Goal: Task Accomplishment & Management: Use online tool/utility

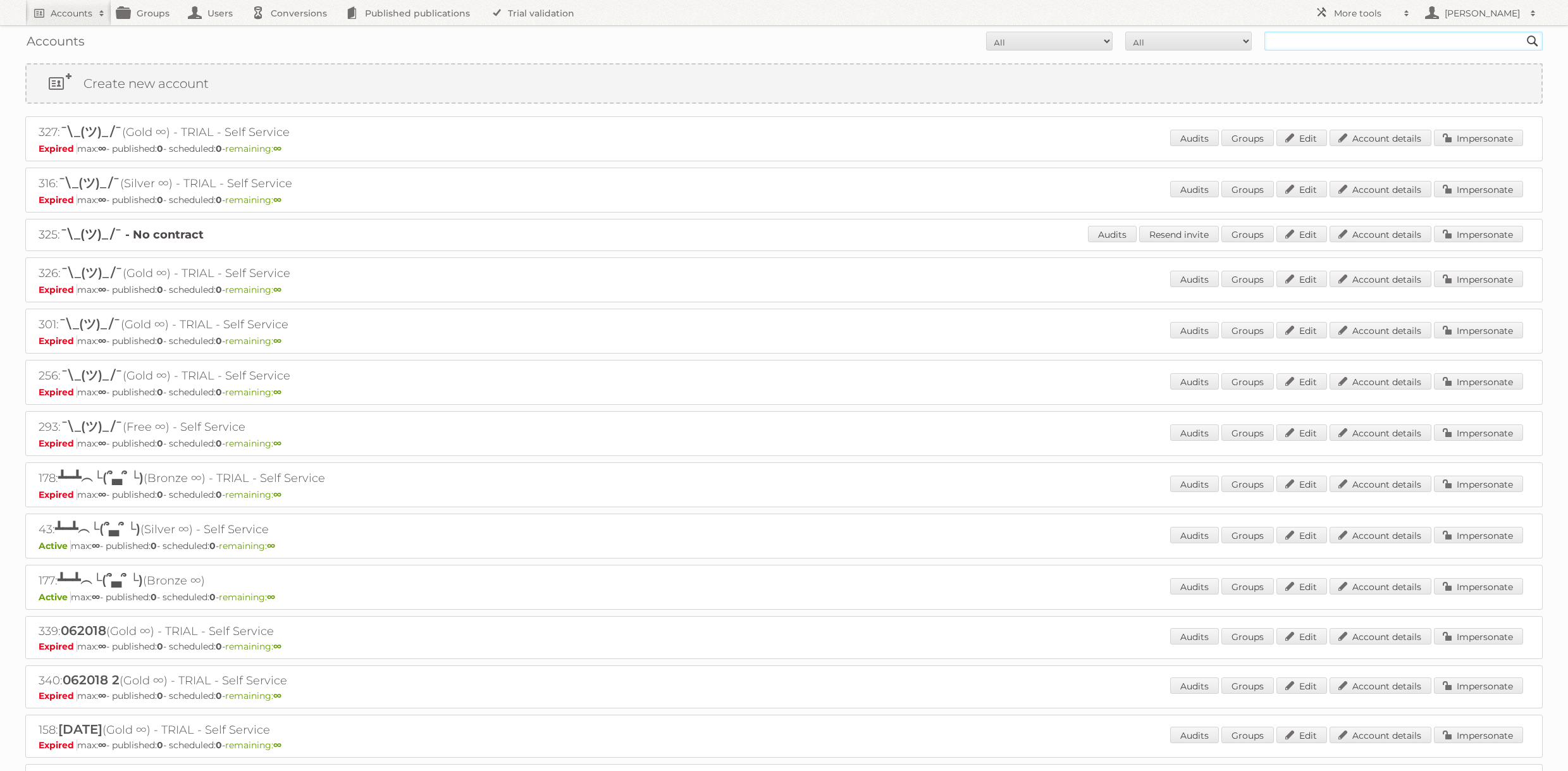
click at [1389, 40] on input "text" at bounding box center [1403, 41] width 279 height 19
type input "[PERSON_NAME]"
click at [1523, 32] on input "Search" at bounding box center [1532, 41] width 19 height 19
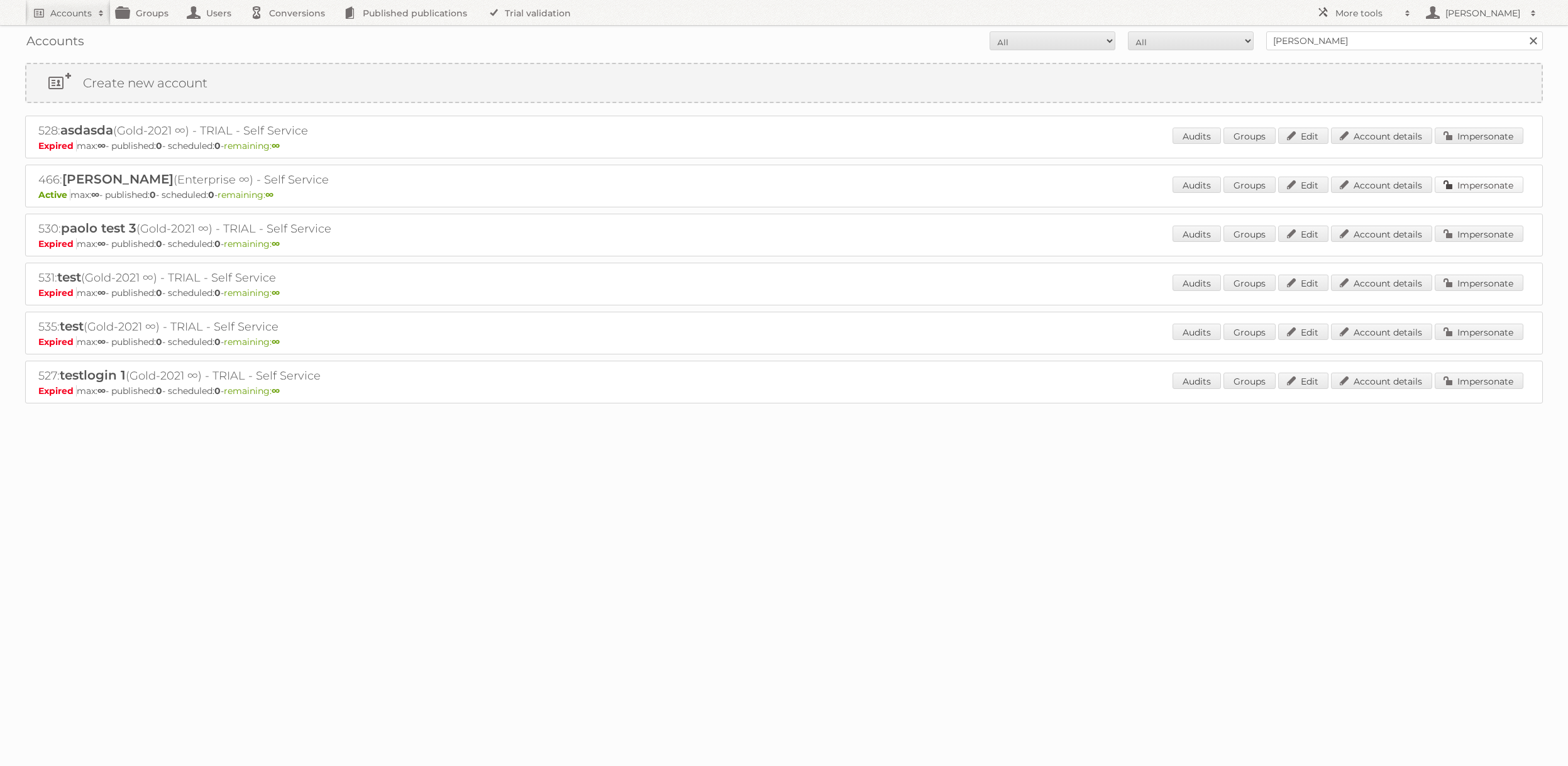
click at [1488, 186] on link "Impersonate" at bounding box center [1479, 185] width 88 height 16
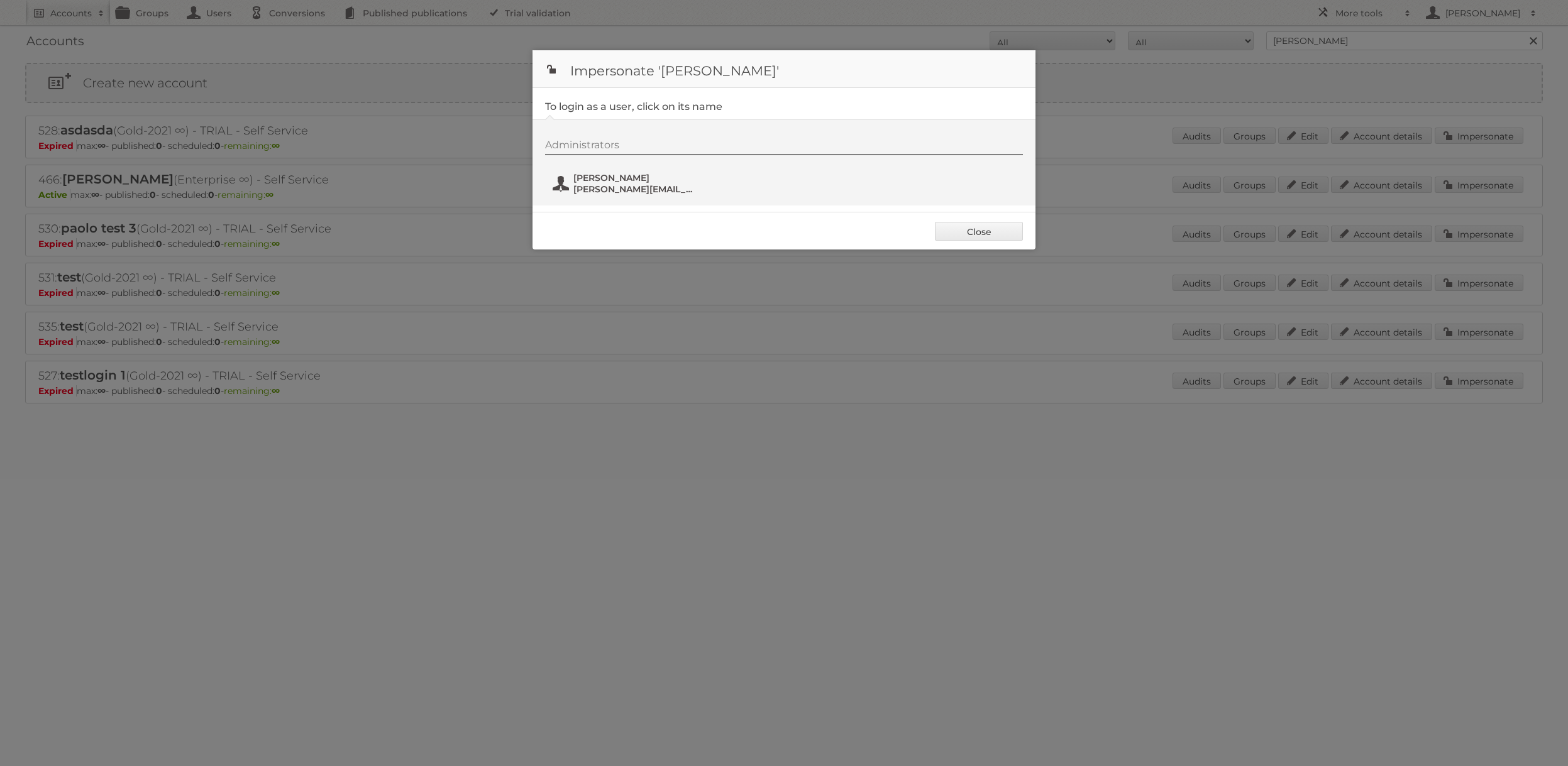
click at [638, 192] on span "[PERSON_NAME][EMAIL_ADDRESS][DOMAIN_NAME]" at bounding box center [634, 188] width 122 height 11
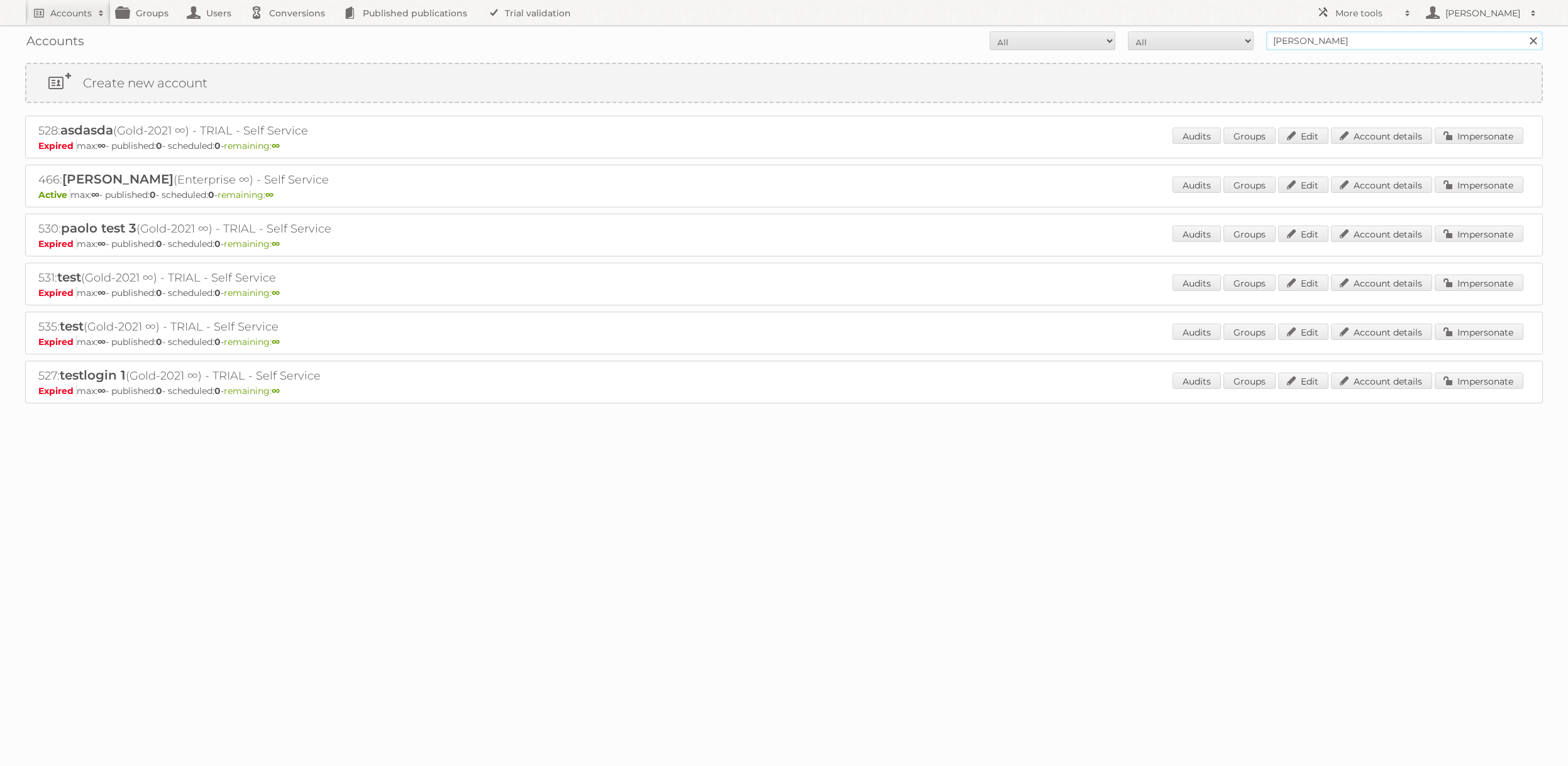
click at [1316, 43] on input "[PERSON_NAME]" at bounding box center [1404, 41] width 277 height 19
type input "[PERSON_NAME]"
click at [1524, 32] on input "Search" at bounding box center [1533, 41] width 19 height 19
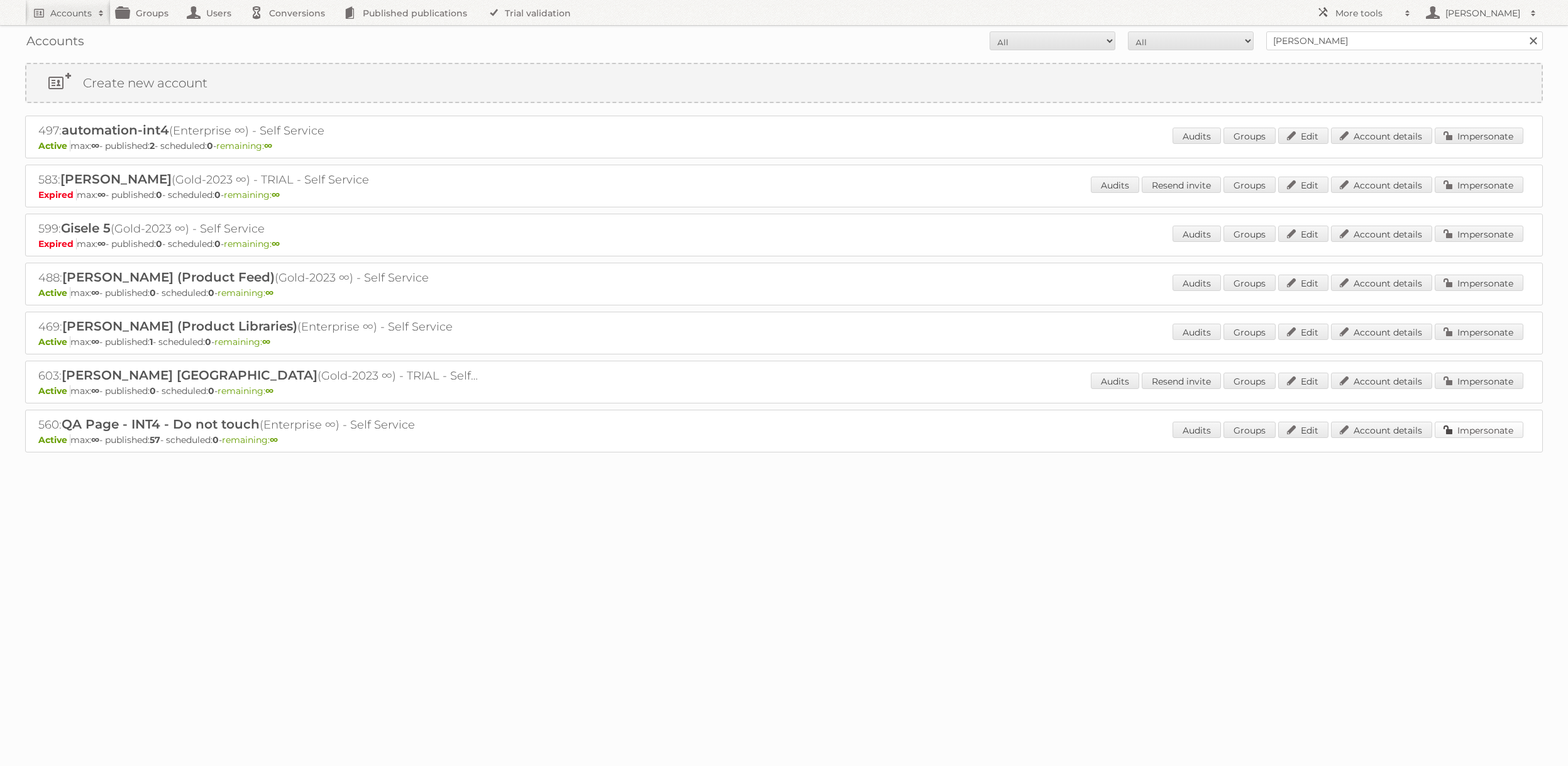
click at [1484, 434] on link "Impersonate" at bounding box center [1479, 430] width 88 height 16
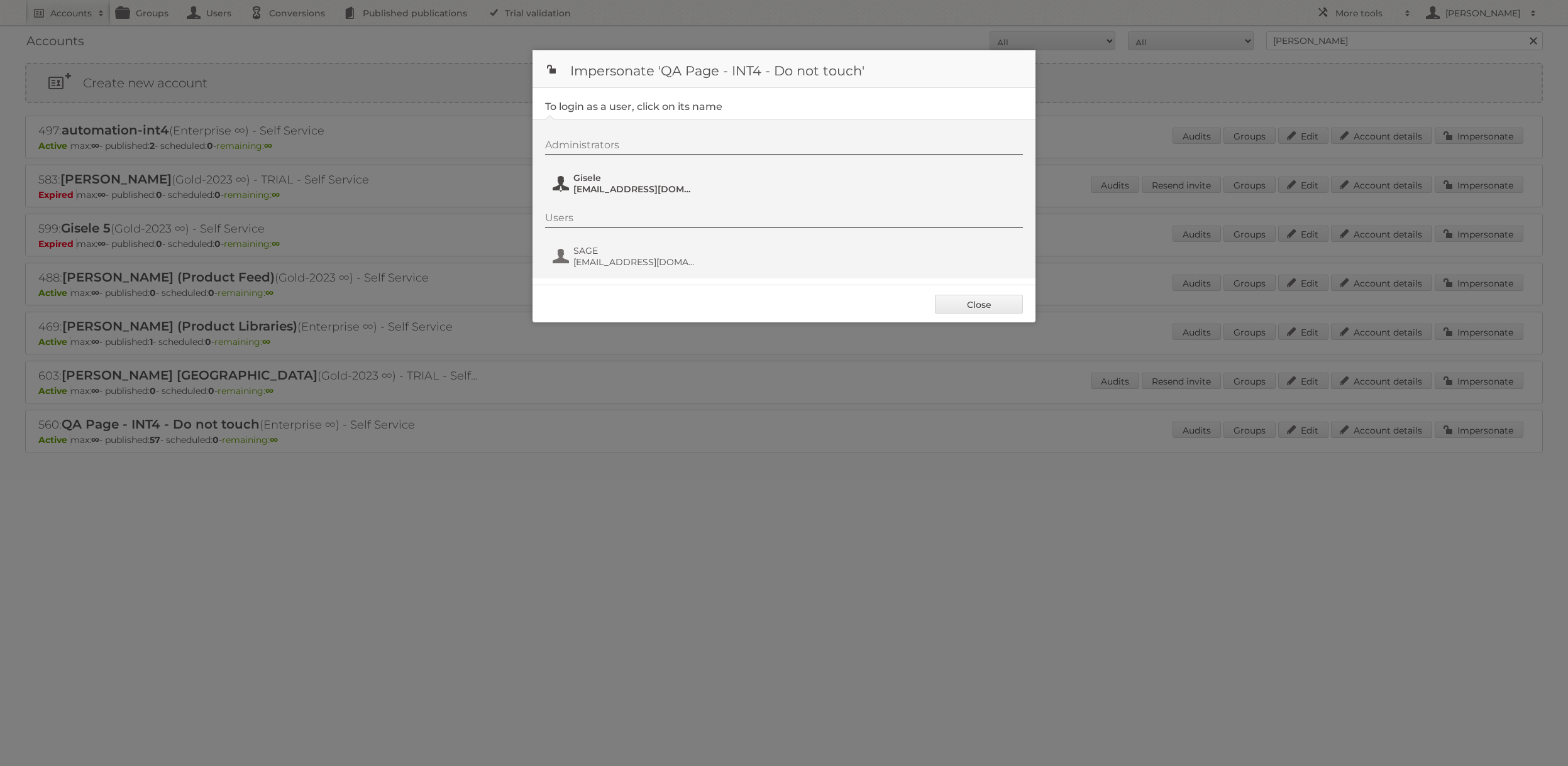
click at [639, 186] on span "[EMAIL_ADDRESS][DOMAIN_NAME]" at bounding box center [634, 188] width 122 height 11
